Goal: Information Seeking & Learning: Learn about a topic

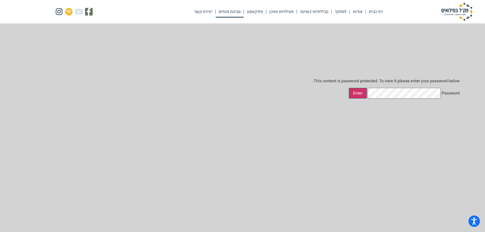
click at [367, 93] on input "Enter" at bounding box center [358, 93] width 18 height 11
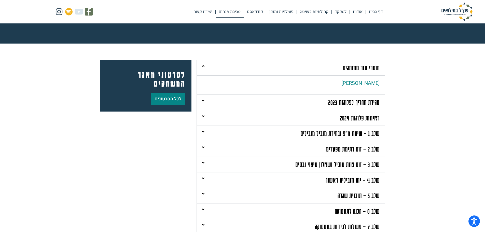
scroll to position [76, 0]
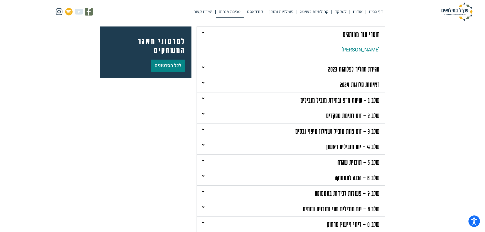
click at [332, 100] on link "שלב 1 – שיחת מ"פ ובחירת מוביל מובילים" at bounding box center [339, 100] width 79 height 8
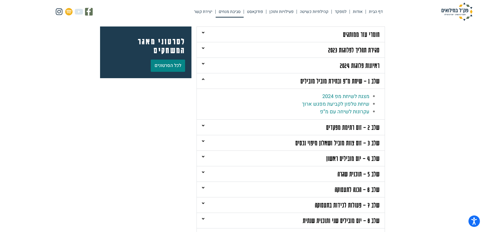
click at [336, 123] on link "שלב 2 – זום רתימת מפקדים" at bounding box center [352, 127] width 53 height 8
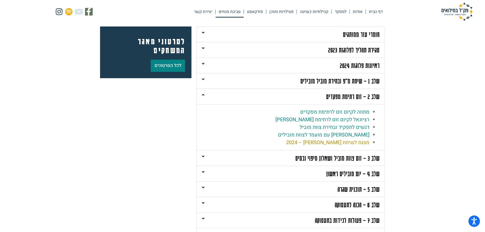
click at [344, 142] on link "מצגת לשיחת זום סגל – 2024" at bounding box center [327, 142] width 83 height 7
click at [393, 128] on div "לסרטוני מאגר המשחקים לכל הסרטונים חומרי עזר ממותגים לינק לדרייב סגירת תהליך לפל…" at bounding box center [242, 150] width 485 height 280
click at [335, 161] on link "שלב 3 – זום צוות מוביל ושאלון מיפוי נכסים" at bounding box center [337, 158] width 84 height 8
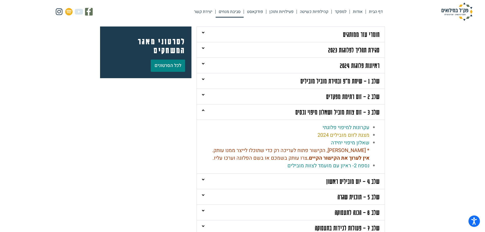
click at [351, 135] on link "מצגת לזום מובילים 2024" at bounding box center [343, 134] width 52 height 7
drag, startPoint x: 419, startPoint y: 24, endPoint x: 422, endPoint y: 23, distance: 3.5
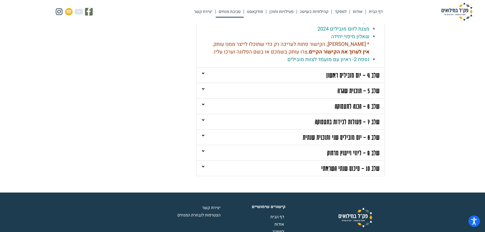
scroll to position [229, 0]
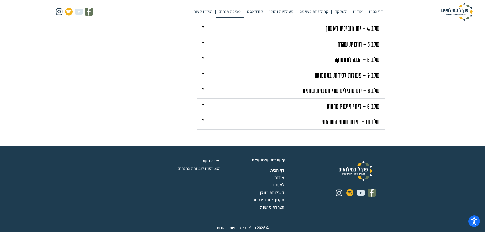
click at [337, 123] on link "שלב 10 – סיכום שנתי השראתי" at bounding box center [350, 122] width 58 height 8
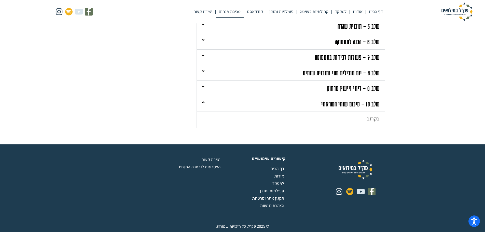
scroll to position [196, 0]
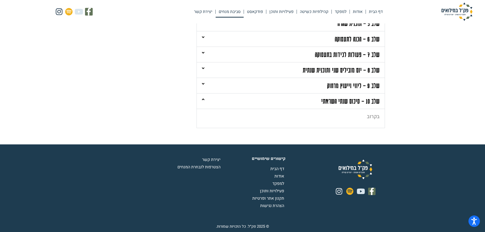
click at [338, 85] on link "שלב 9 – ליווי וייעוץ מרחוק" at bounding box center [353, 85] width 52 height 8
click at [314, 12] on link "קהילתיות כשיטה" at bounding box center [314, 12] width 35 height 12
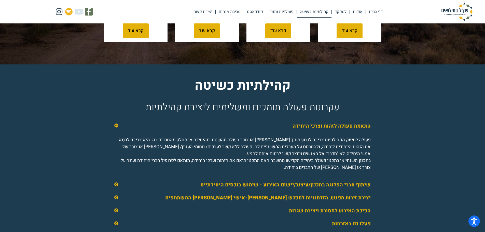
scroll to position [712, 0]
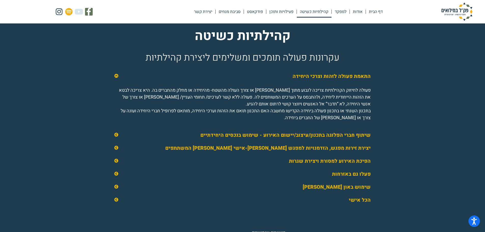
click at [239, 139] on link "שיתוף חברי הפלוגה בתכנון/עיצוב/יישום האירוע - שימוש בנכסים היחידתיים" at bounding box center [285, 134] width 170 height 7
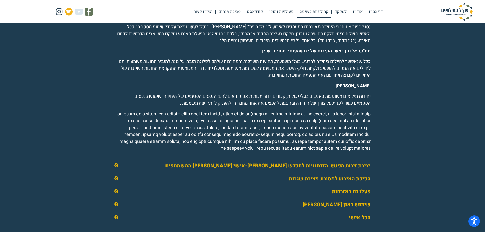
scroll to position [814, 0]
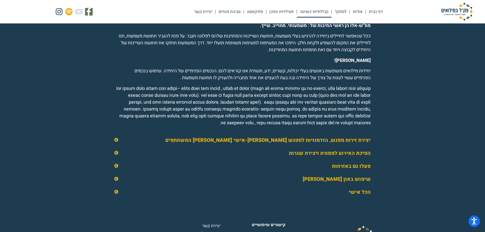
click at [254, 144] on link "יצירת זירות מפגש, הזדמנויות למפגש [PERSON_NAME]-אישי [PERSON_NAME] המשתתפים" at bounding box center [267, 139] width 205 height 7
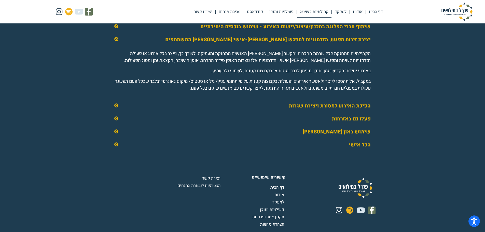
scroll to position [750, 0]
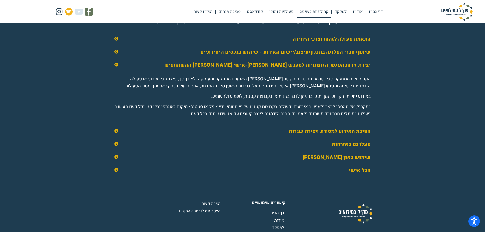
click at [316, 135] on link "הפיכת האירוע למסורת ויצירת שגרות" at bounding box center [330, 130] width 82 height 7
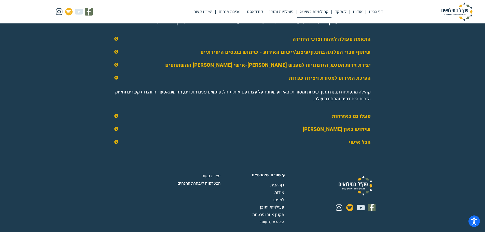
click at [344, 120] on link "פעלו גם באזרחות" at bounding box center [351, 115] width 39 height 7
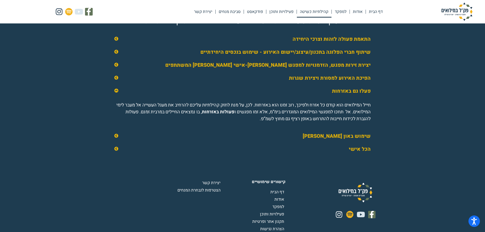
click at [345, 140] on link "שימוש באון [PERSON_NAME]" at bounding box center [337, 135] width 68 height 7
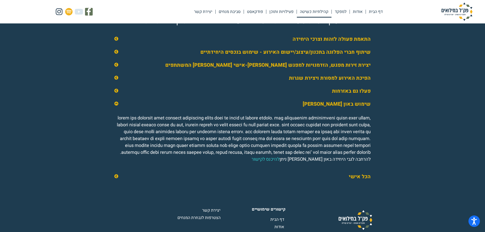
click at [346, 183] on div "הכל אישי" at bounding box center [242, 176] width 266 height 13
